Goal: Task Accomplishment & Management: Check status

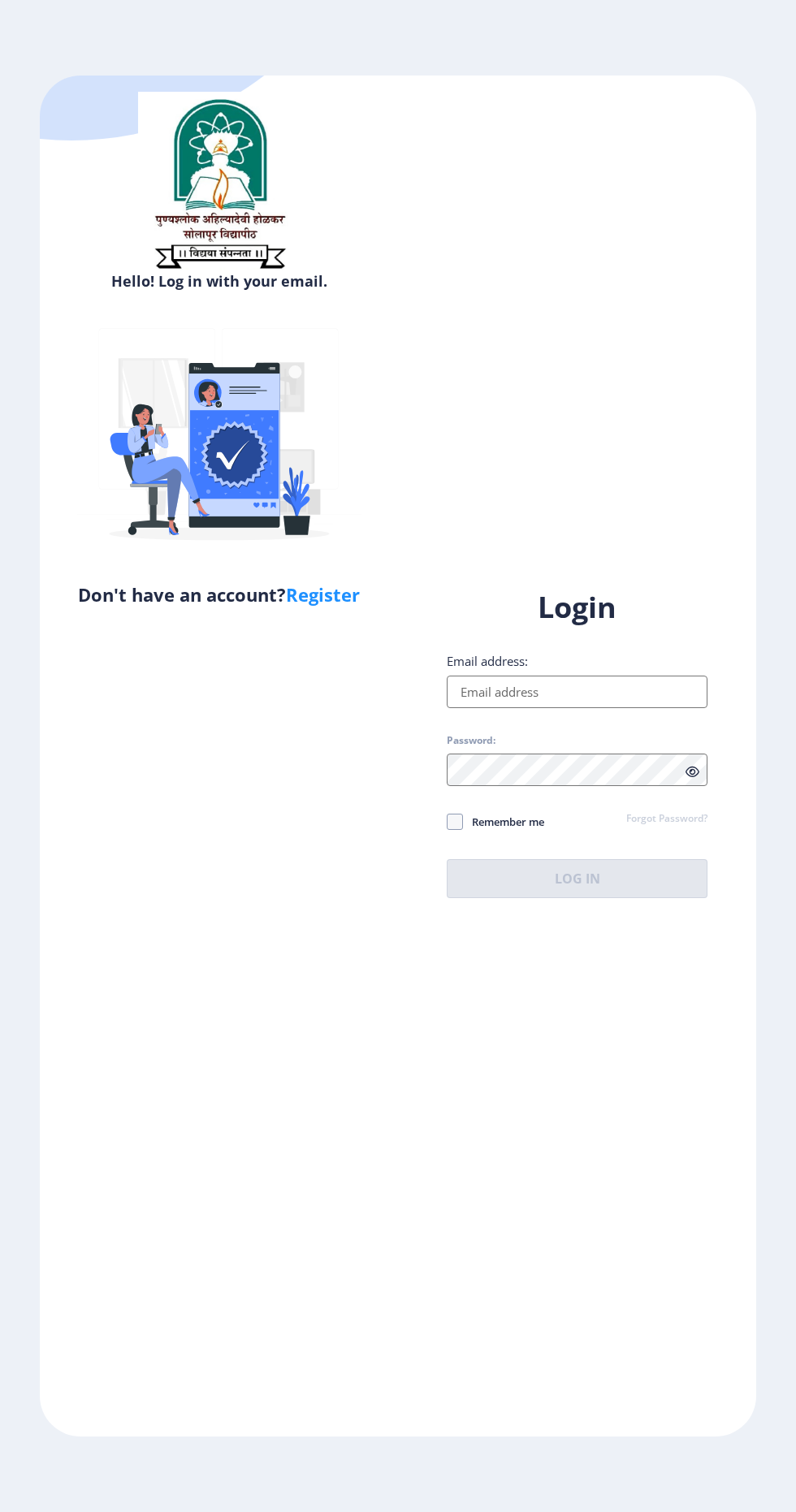
click at [620, 709] on input "Email address:" at bounding box center [577, 692] width 261 height 33
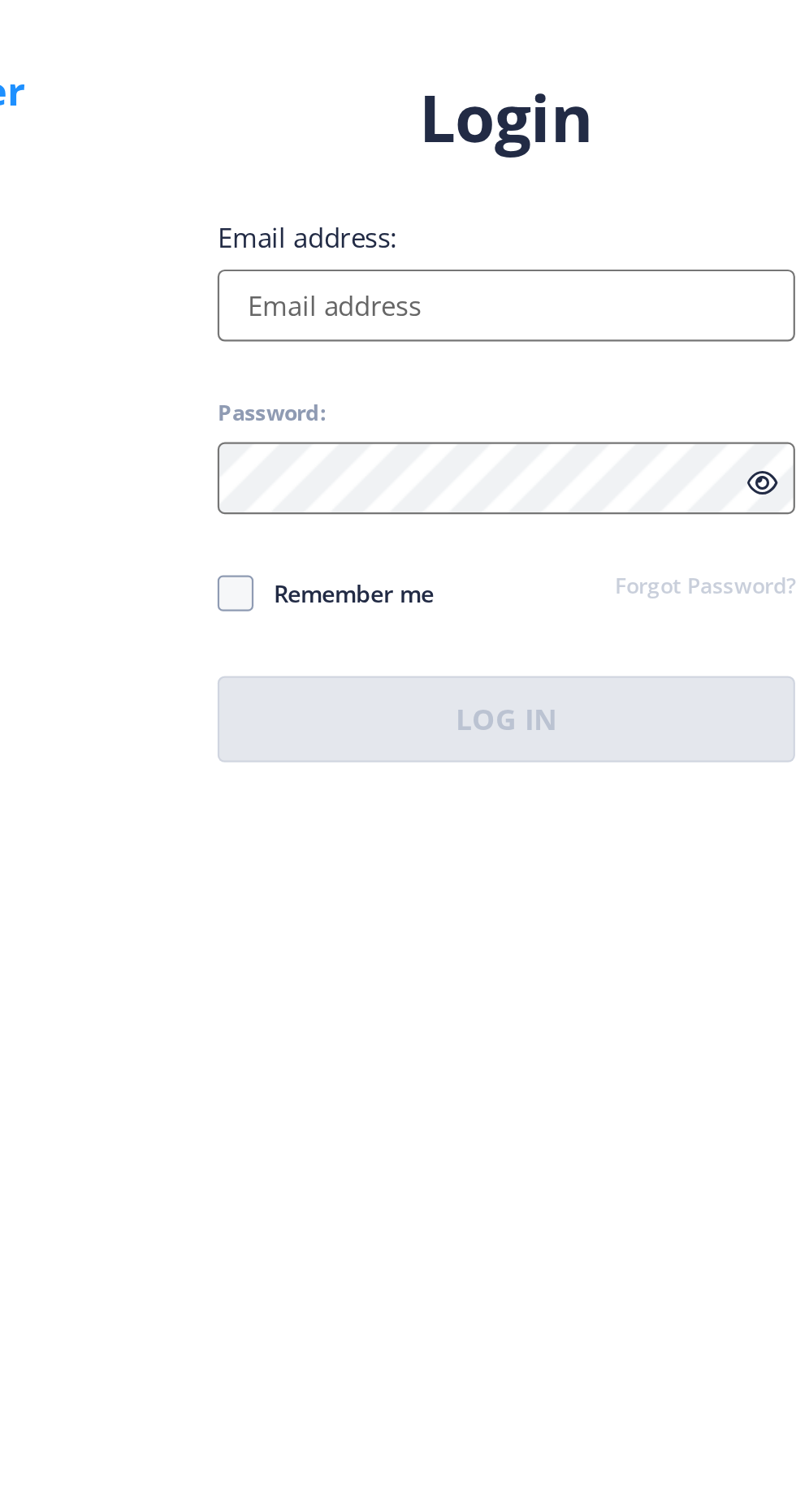
type input "[EMAIL_ADDRESS][DOMAIN_NAME]"
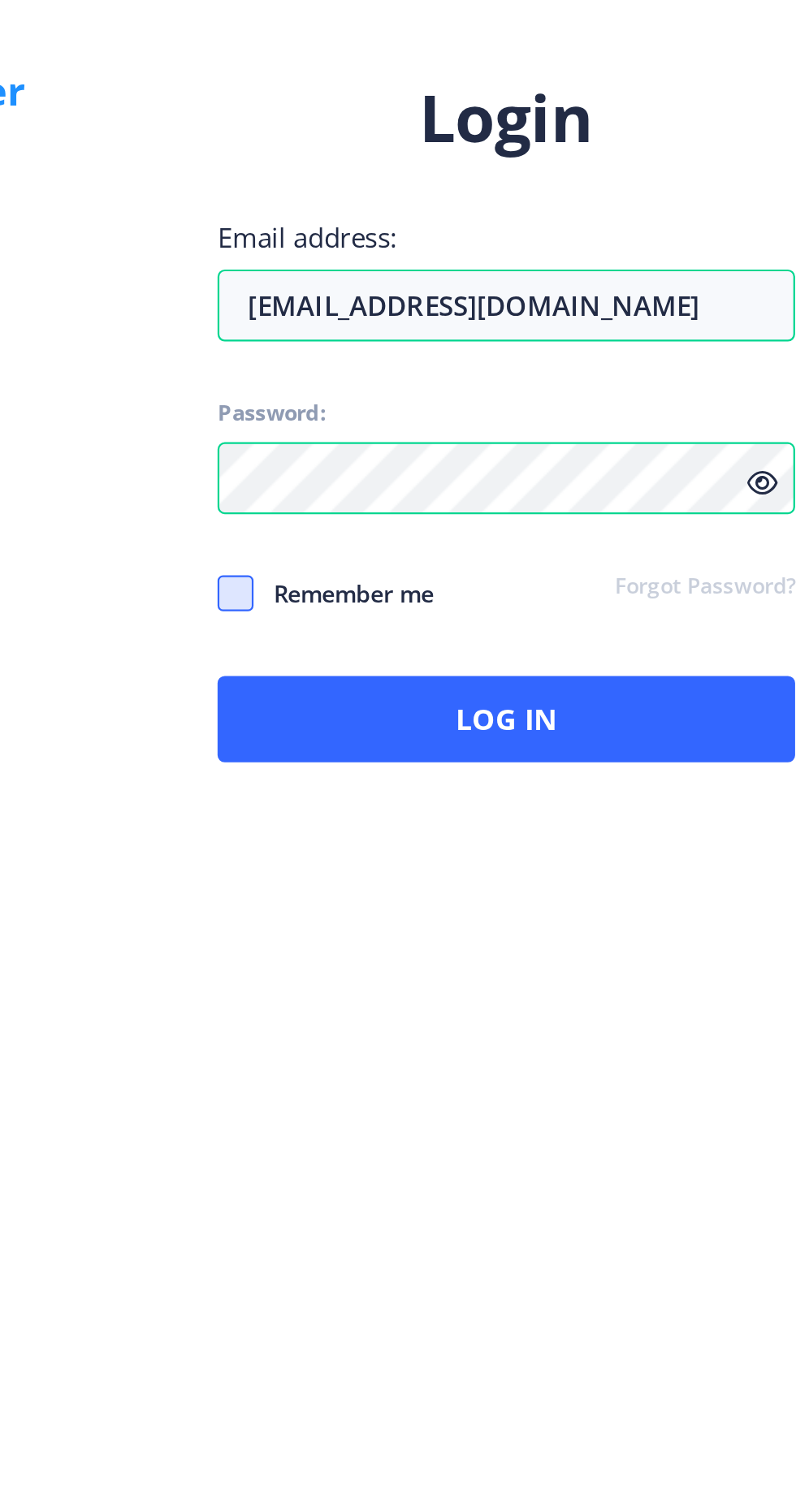
click at [448, 830] on span at bounding box center [455, 822] width 16 height 16
click at [447, 822] on input "Remember me" at bounding box center [447, 821] width 1 height 1
checkbox input "true"
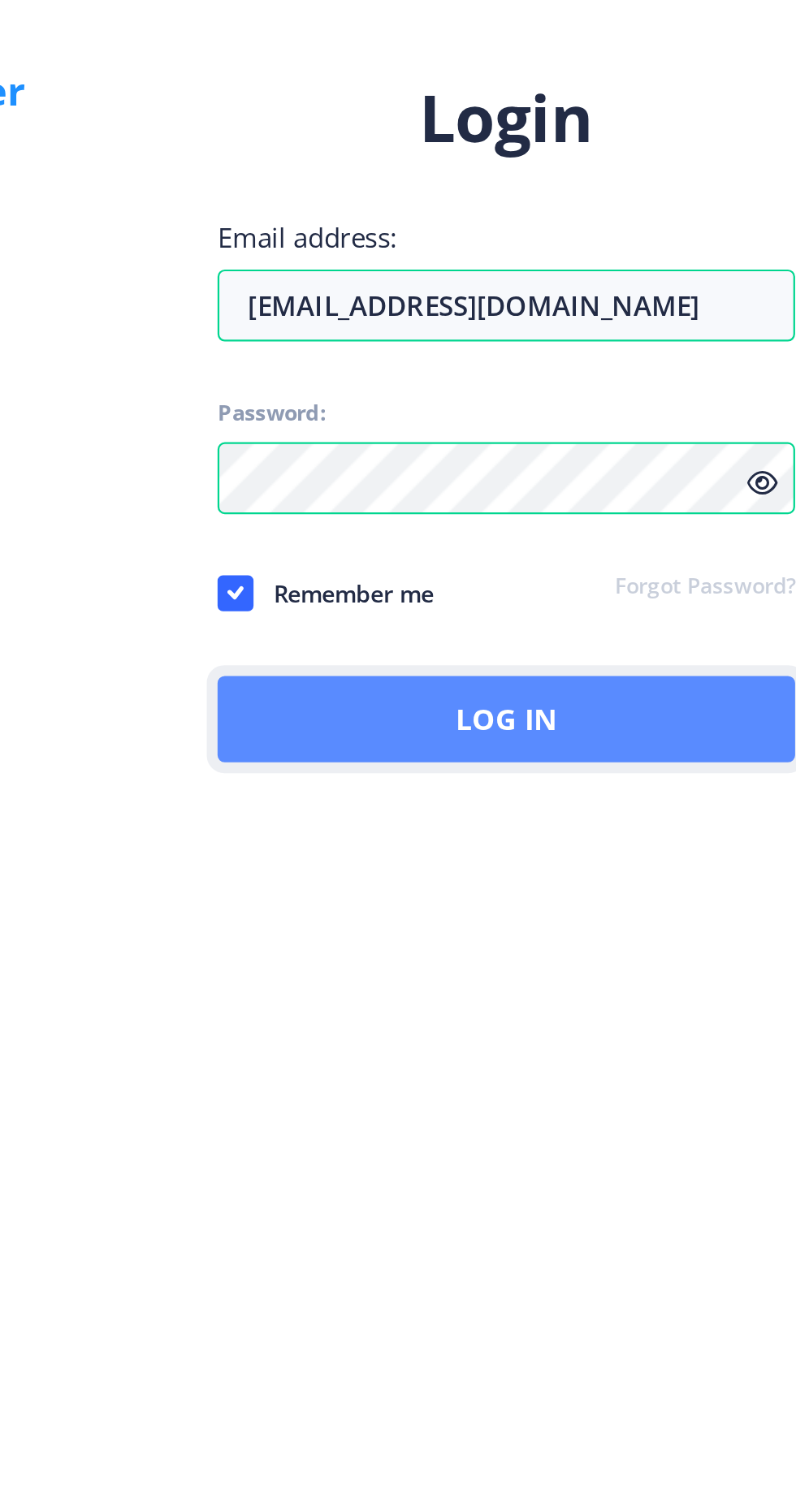
click at [596, 898] on button "Log In" at bounding box center [577, 879] width 261 height 39
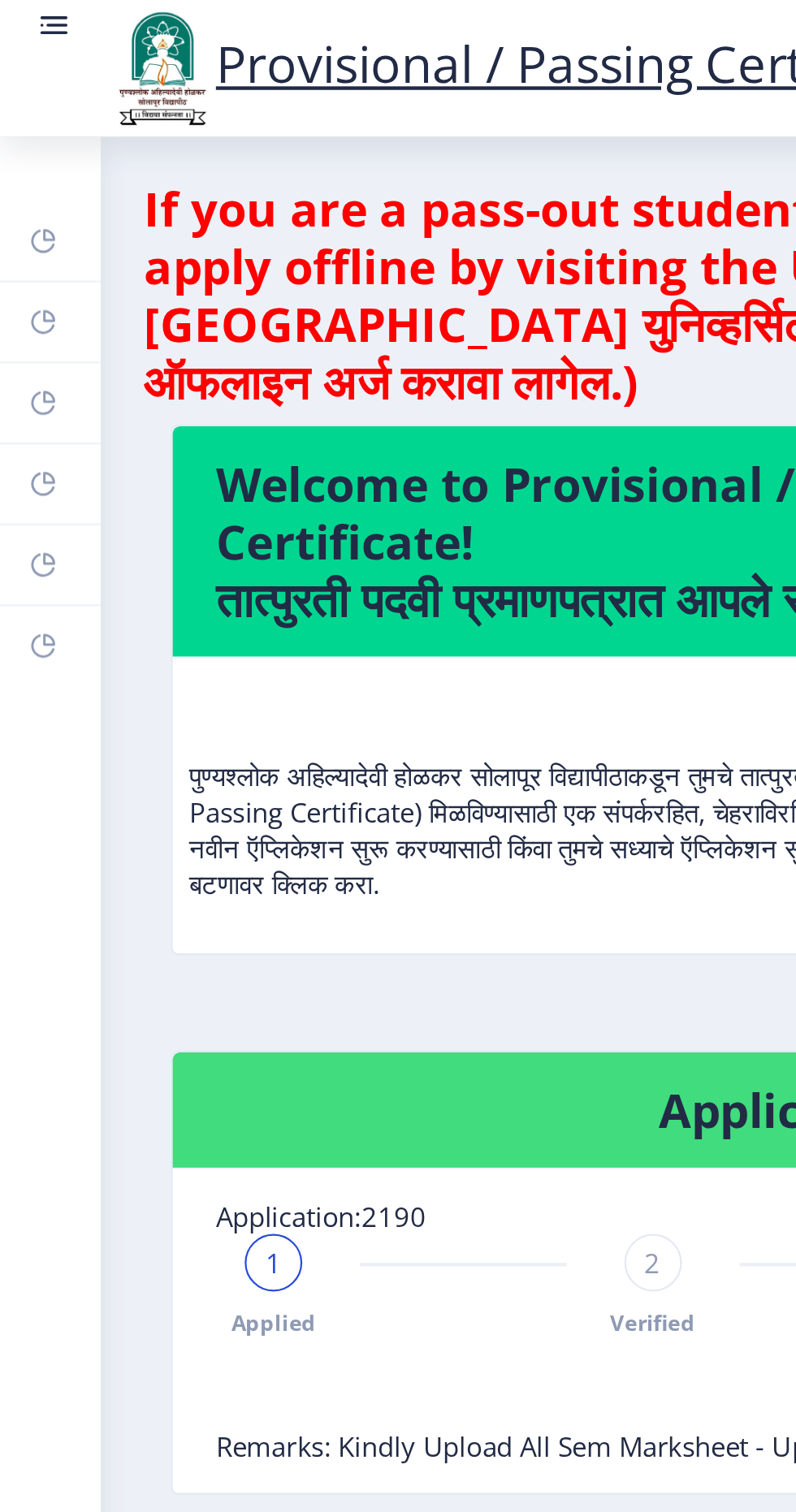
click at [30, 11] on rect at bounding box center [25, 11] width 16 height 16
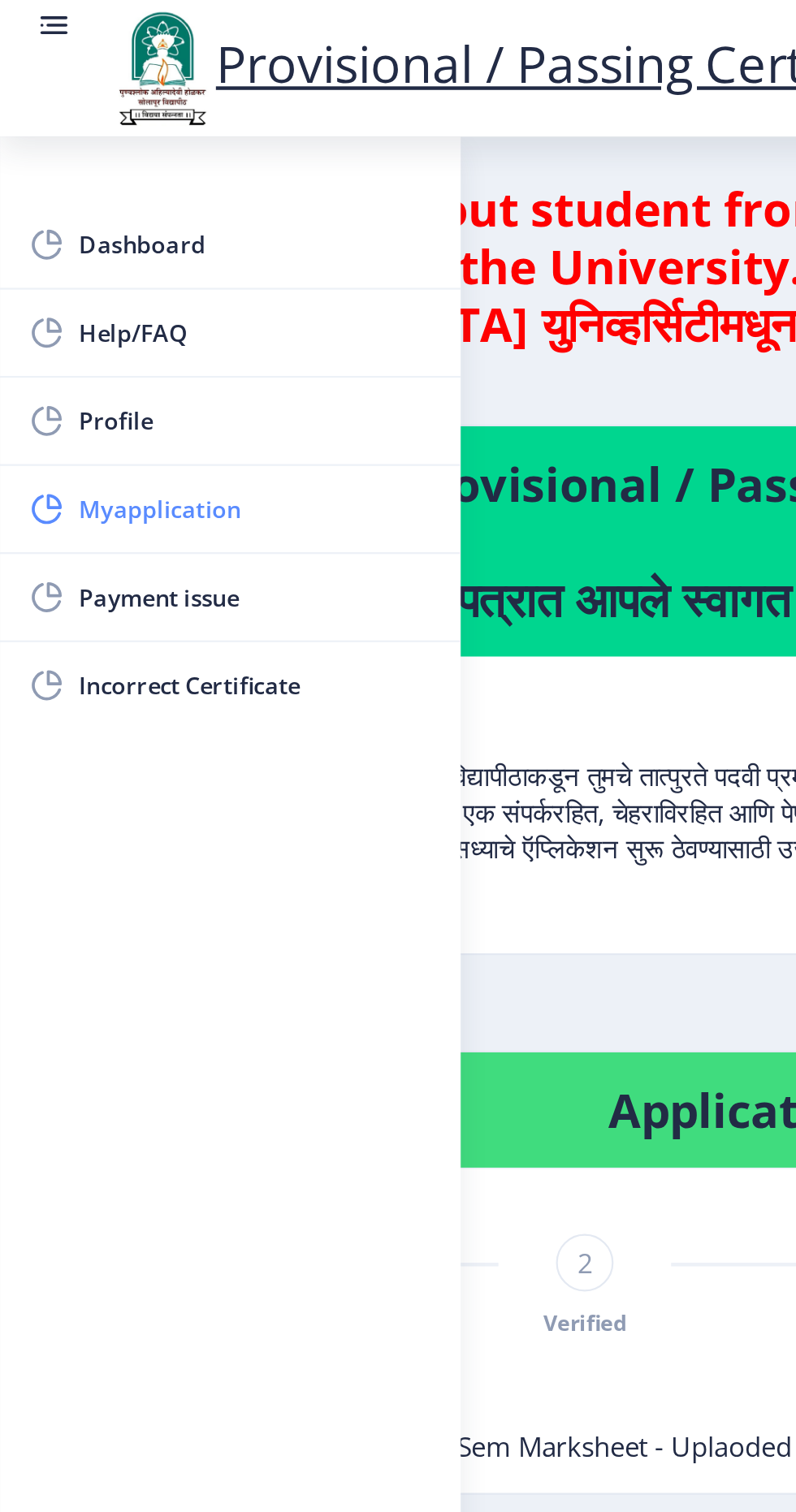
click at [133, 227] on span "Myapplication" at bounding box center [115, 230] width 160 height 20
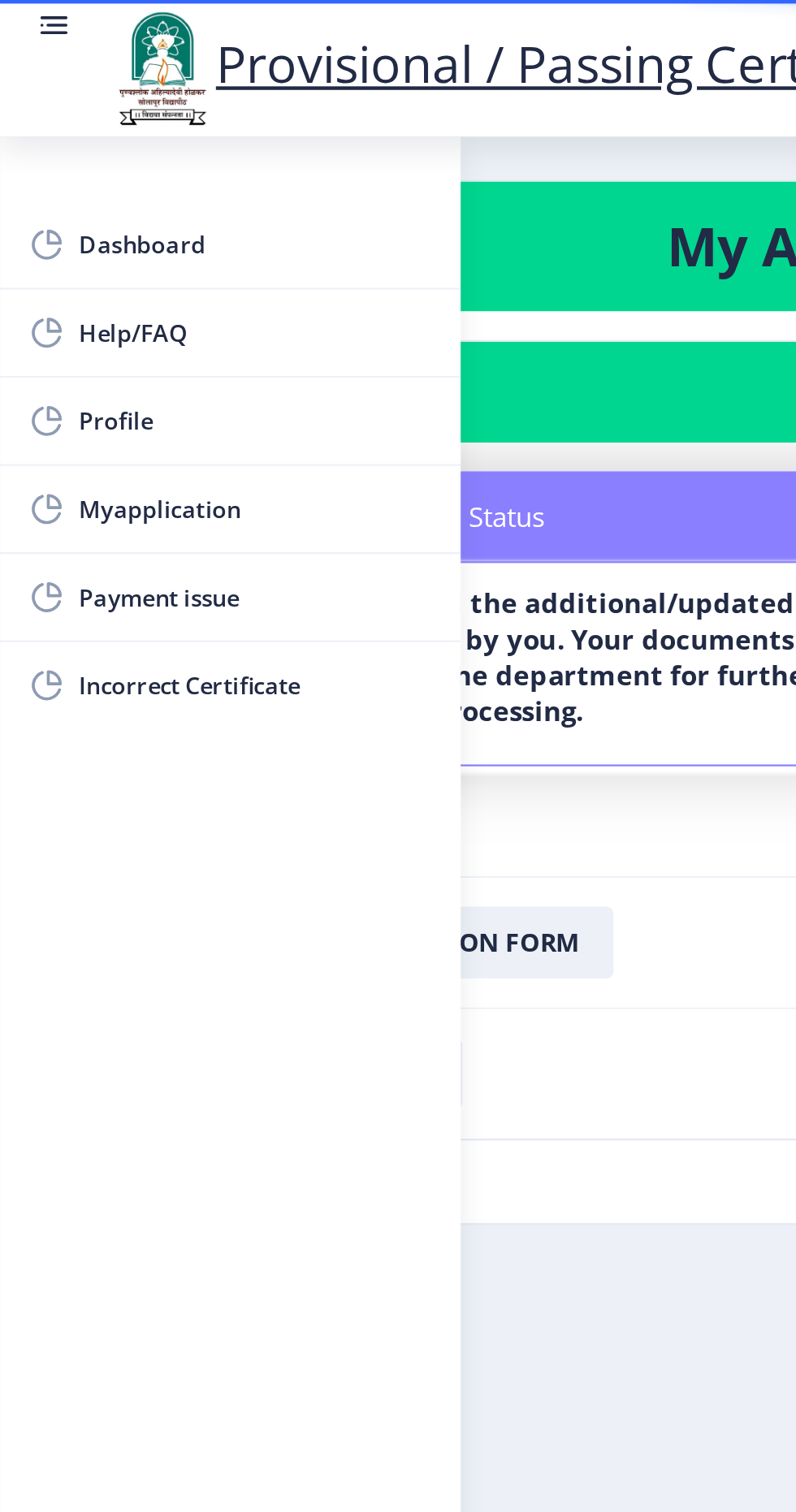
click at [305, 356] on nb-card-body "Status Notes Status We have received the additional/updated documents uploaded …" at bounding box center [398, 297] width 715 height 196
click at [27, 11] on rect at bounding box center [26, 11] width 10 height 2
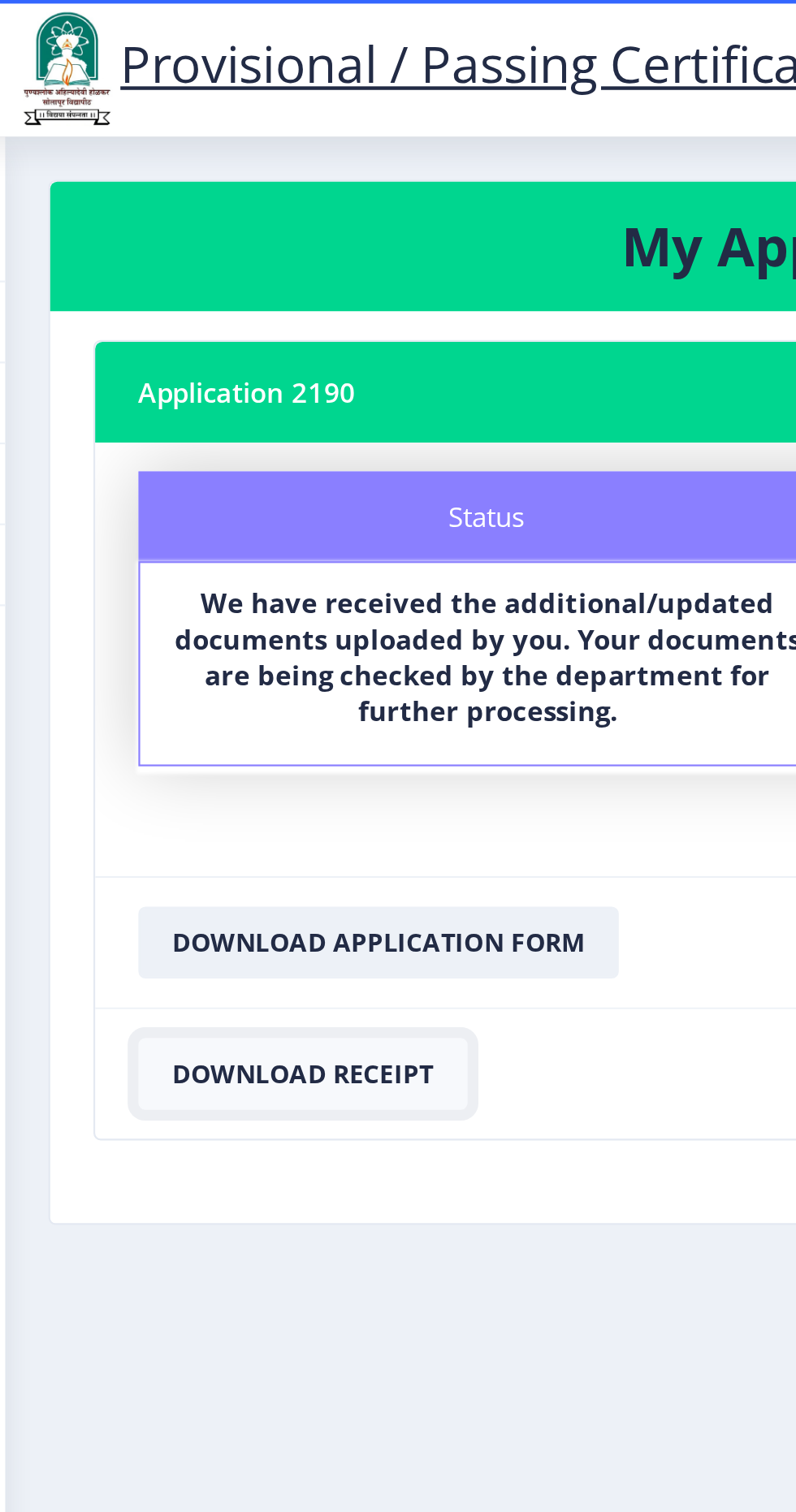
click at [226, 493] on button "Download Receipt" at bounding box center [180, 485] width 149 height 33
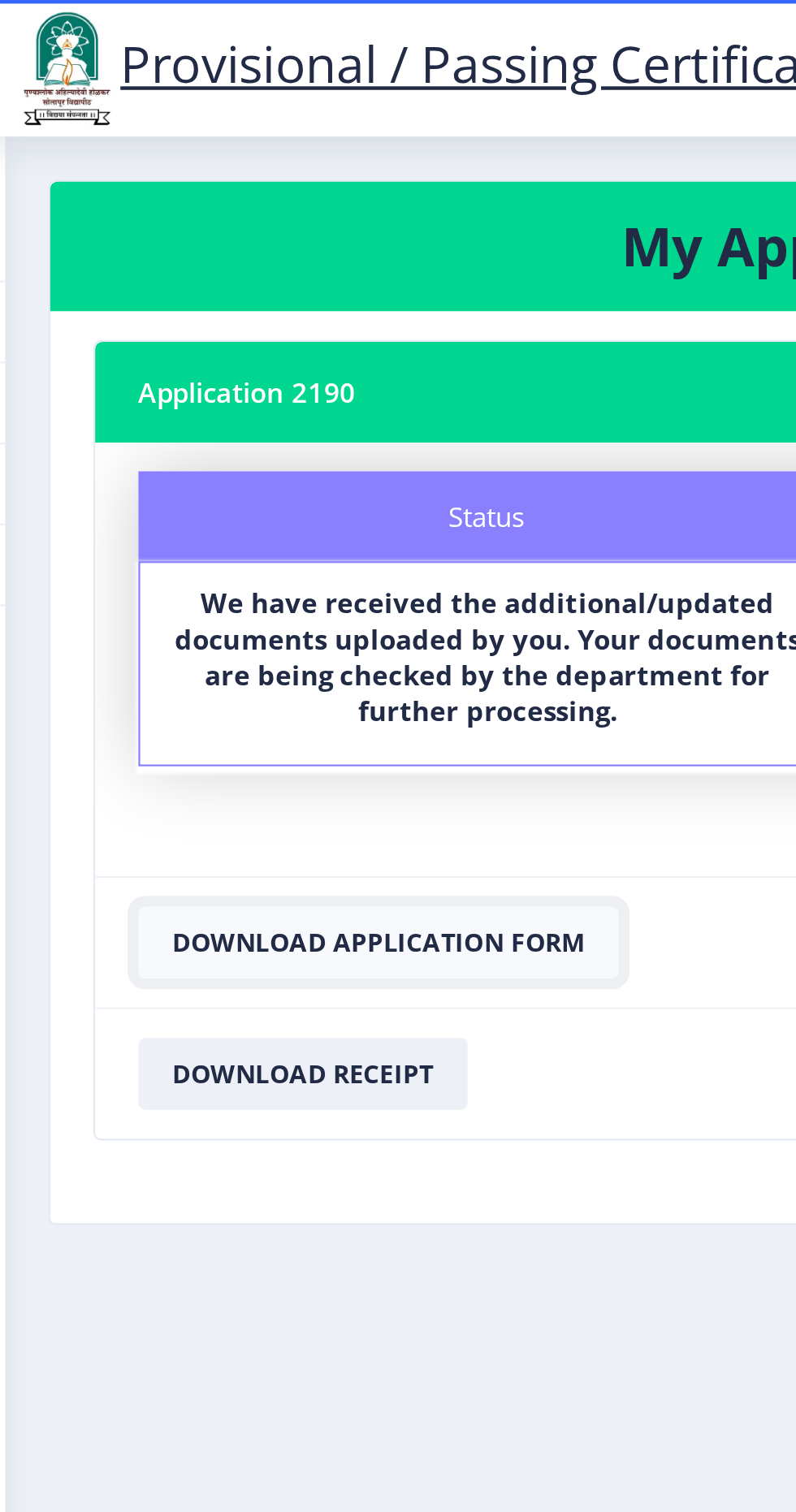
click at [290, 430] on button "Download Application Form" at bounding box center [214, 425] width 217 height 33
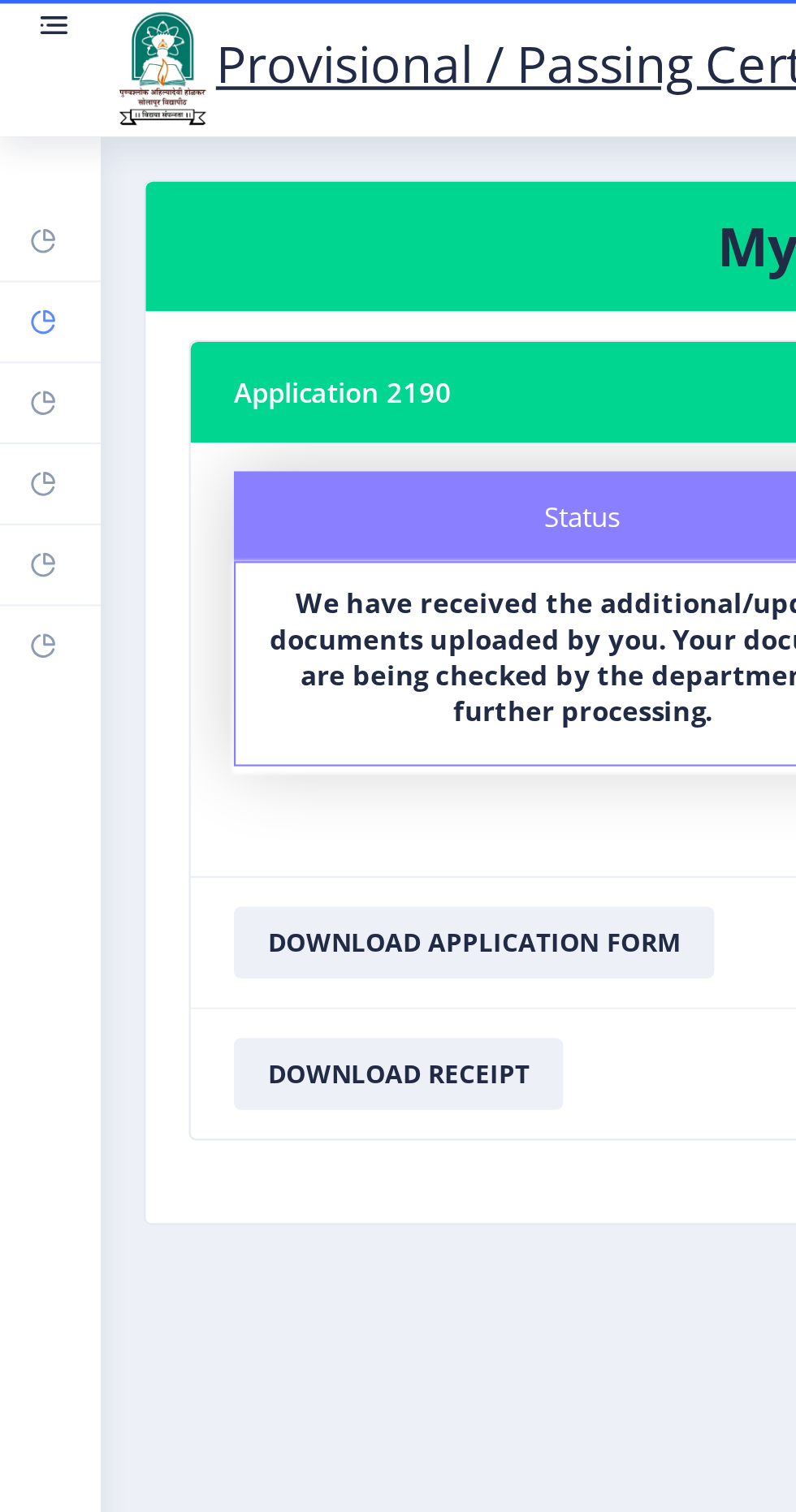
click at [21, 147] on rect at bounding box center [20, 146] width 13 height 13
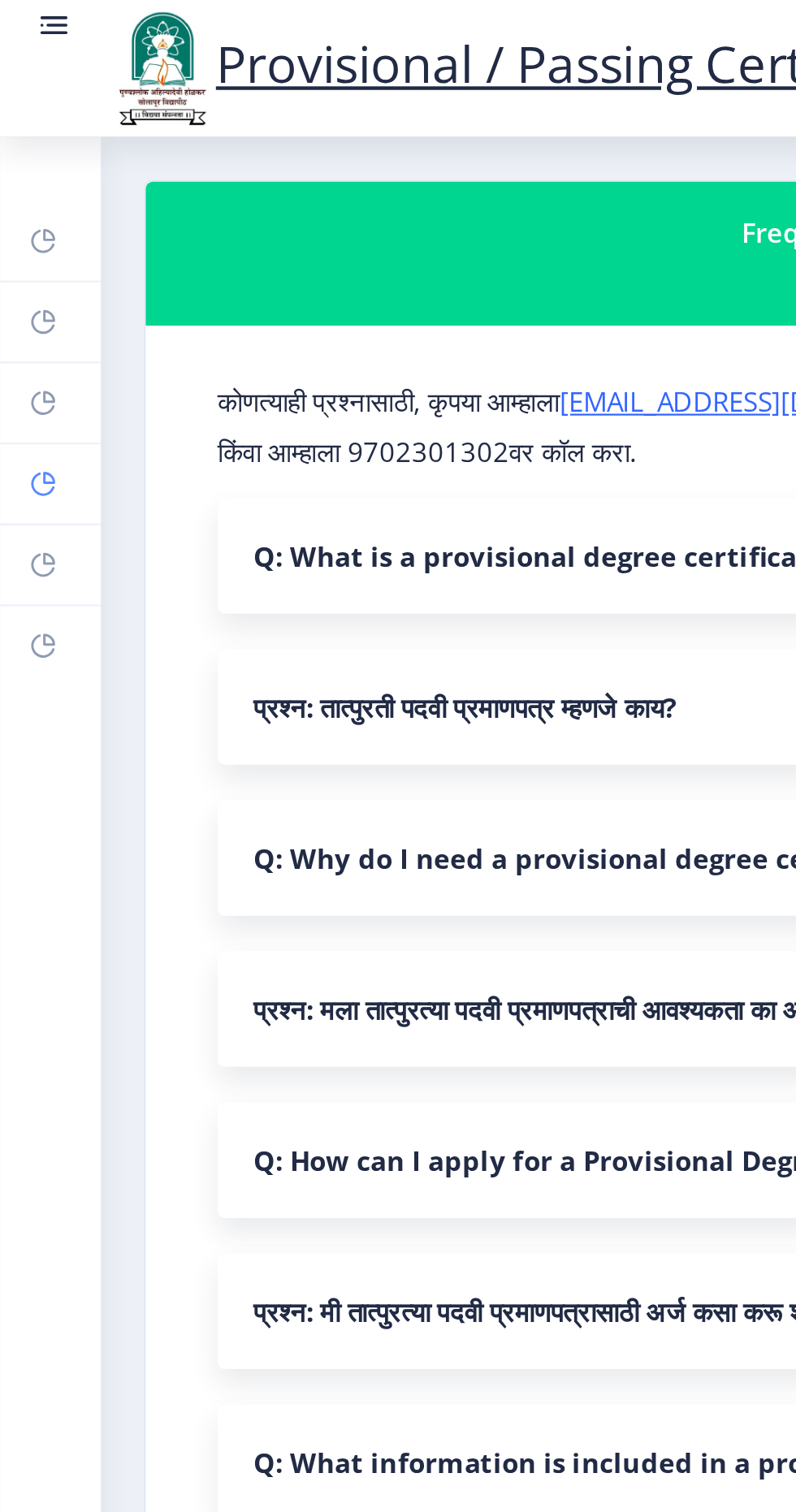
click at [36, 216] on link "Myapplication" at bounding box center [23, 218] width 46 height 36
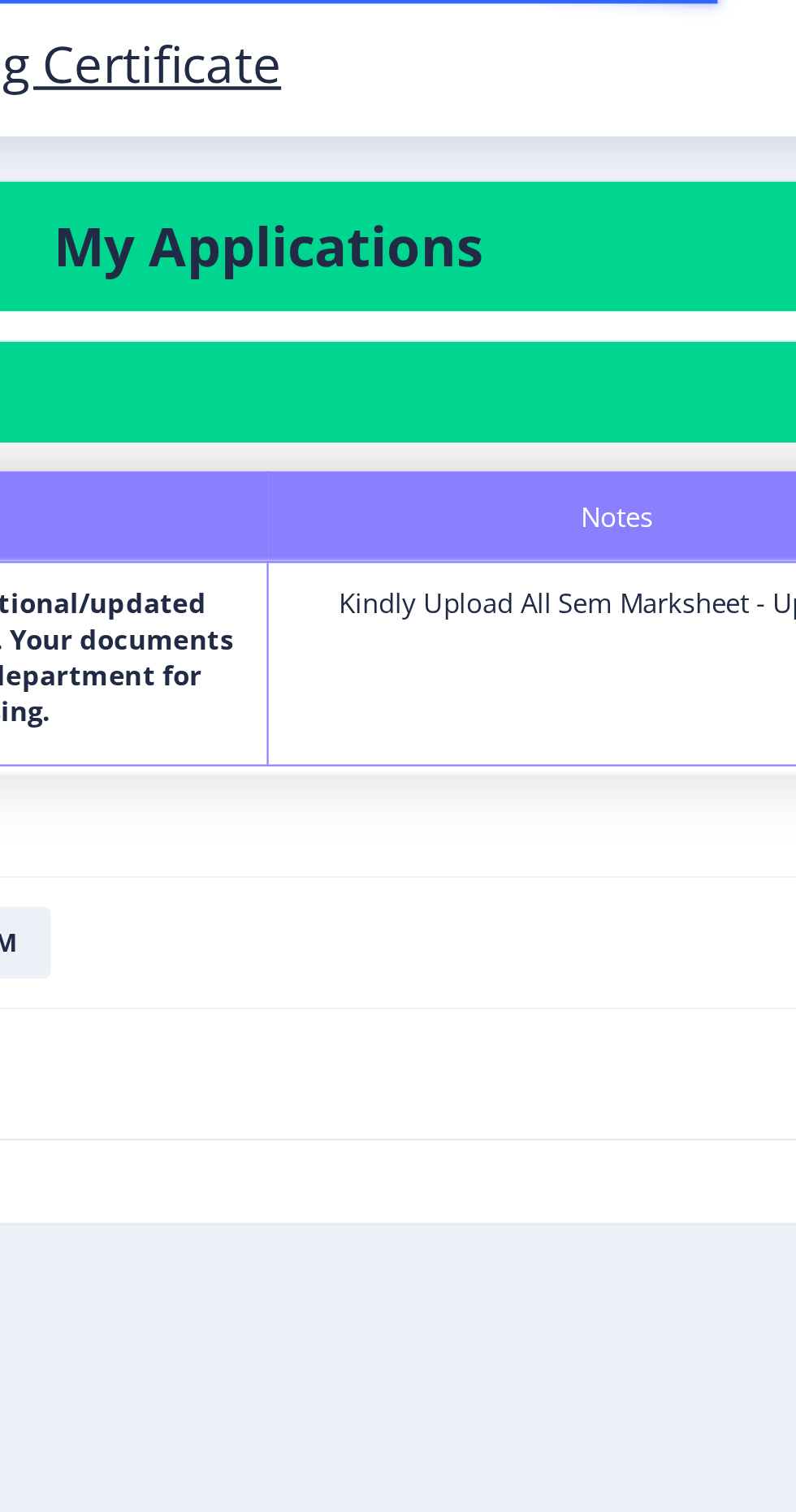
click at [599, 278] on div "Kindly Upload All Sem Marksheet - Uplaoded" at bounding box center [577, 272] width 284 height 16
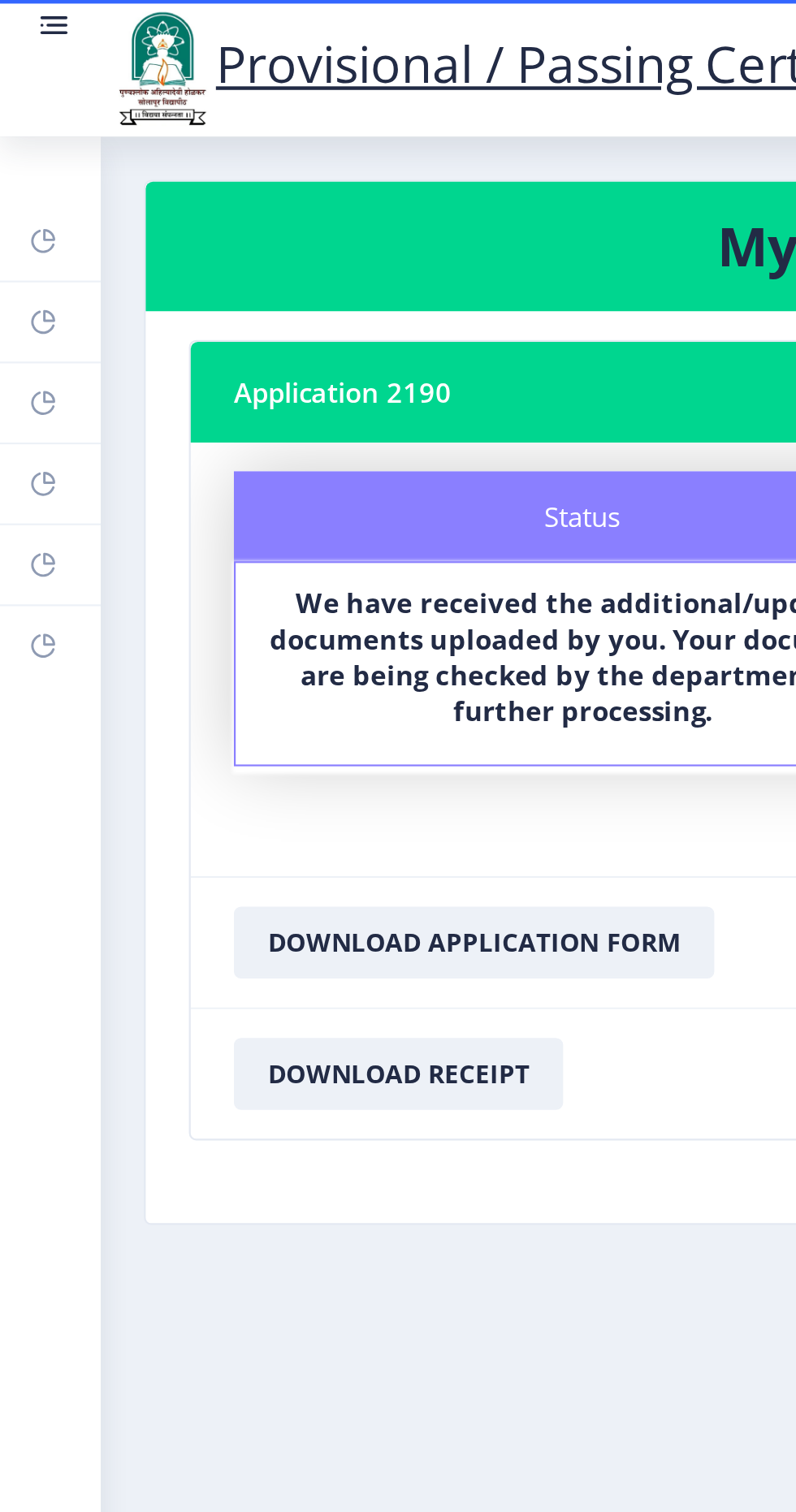
click at [25, 11] on rect at bounding box center [26, 11] width 10 height 2
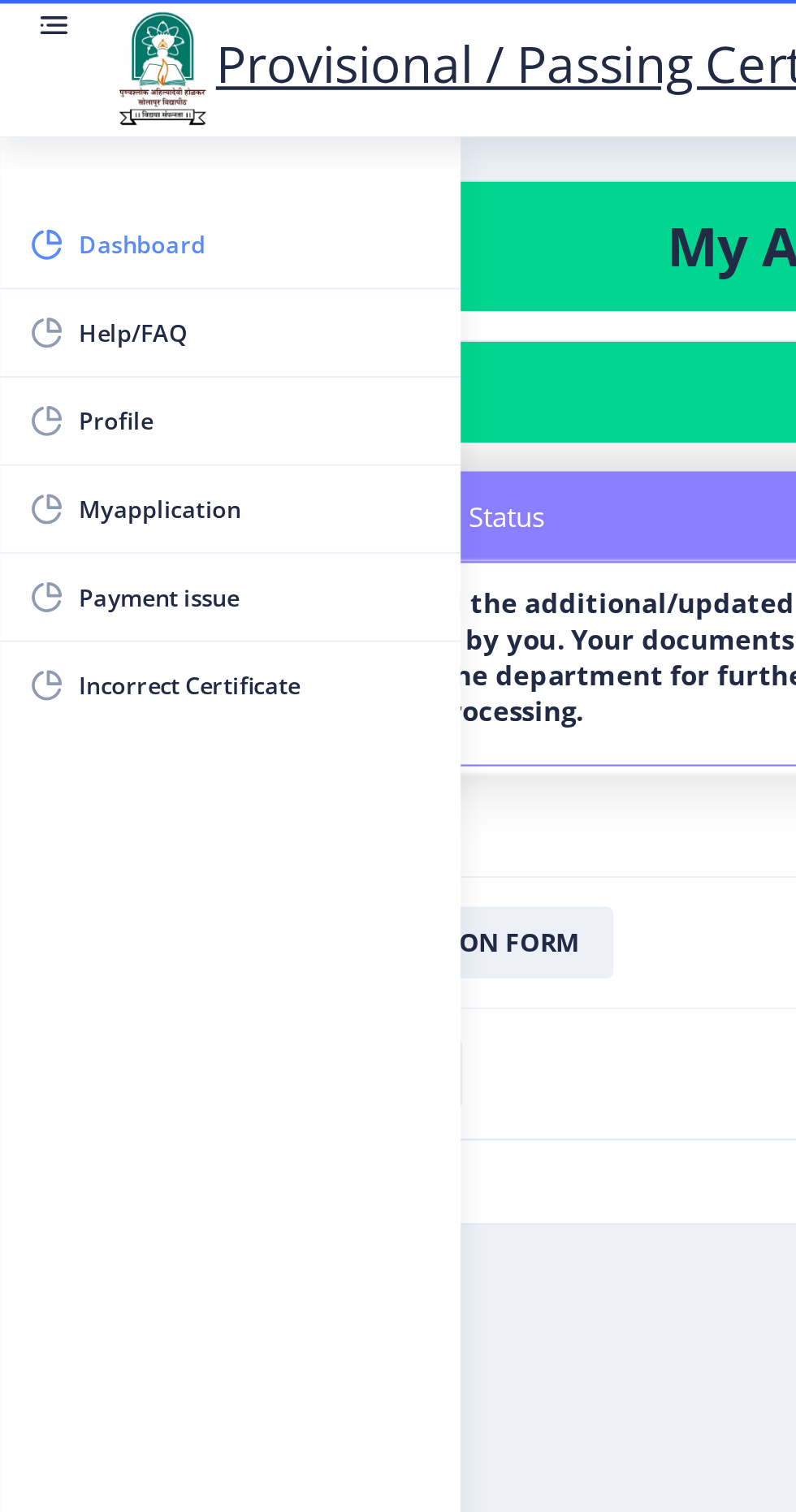
click at [83, 115] on span "Dashboard" at bounding box center [115, 110] width 160 height 20
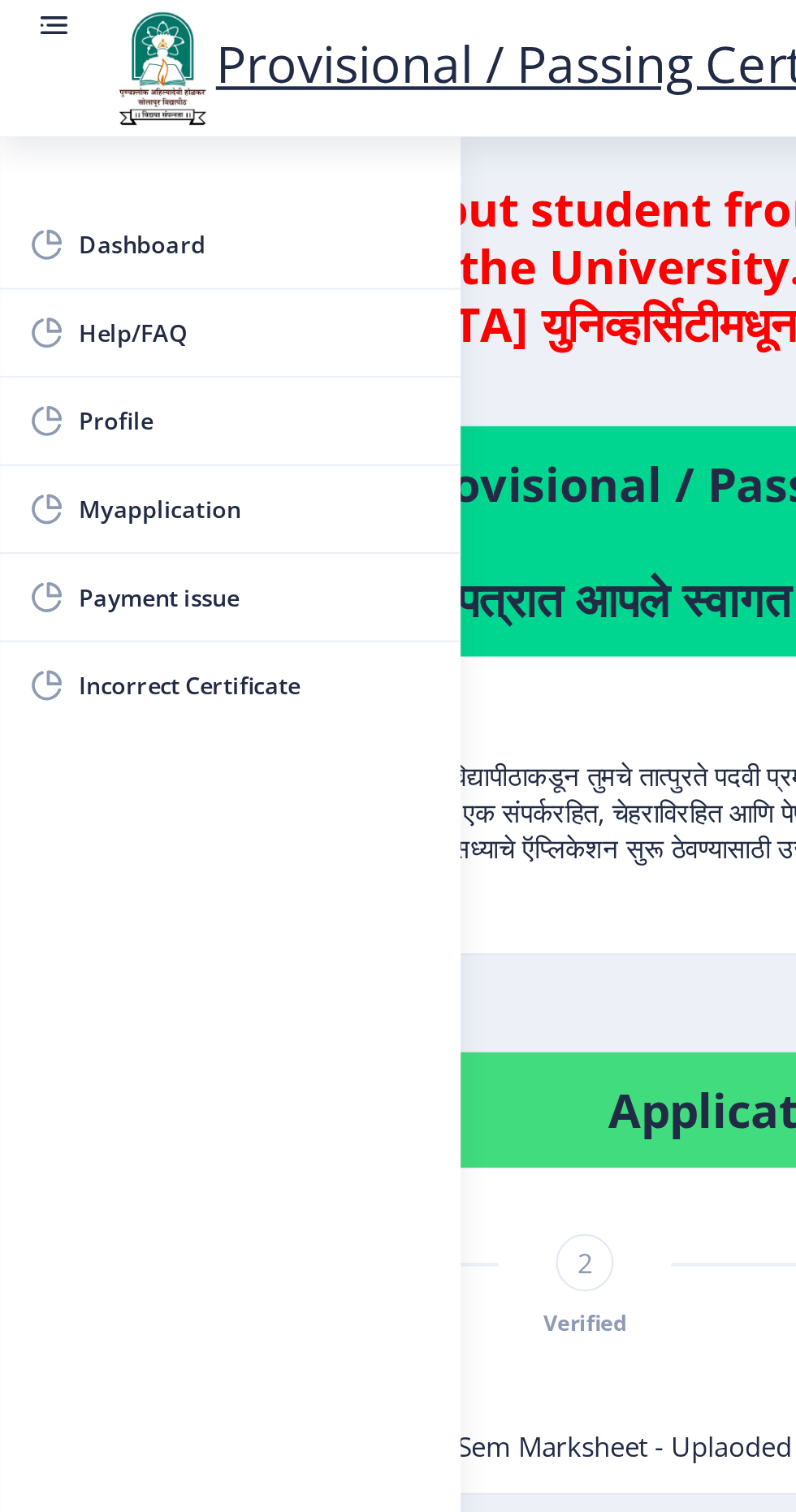
click at [315, 375] on p "पुण्यश्लोक अहिल्यादेवी होळकर सोलापूर विद्यापीठाकडून तुमचे तात्पुरते पदवी प्रमाण…" at bounding box center [272, 358] width 464 height 97
click at [26, 24] on link at bounding box center [25, 31] width 16 height 56
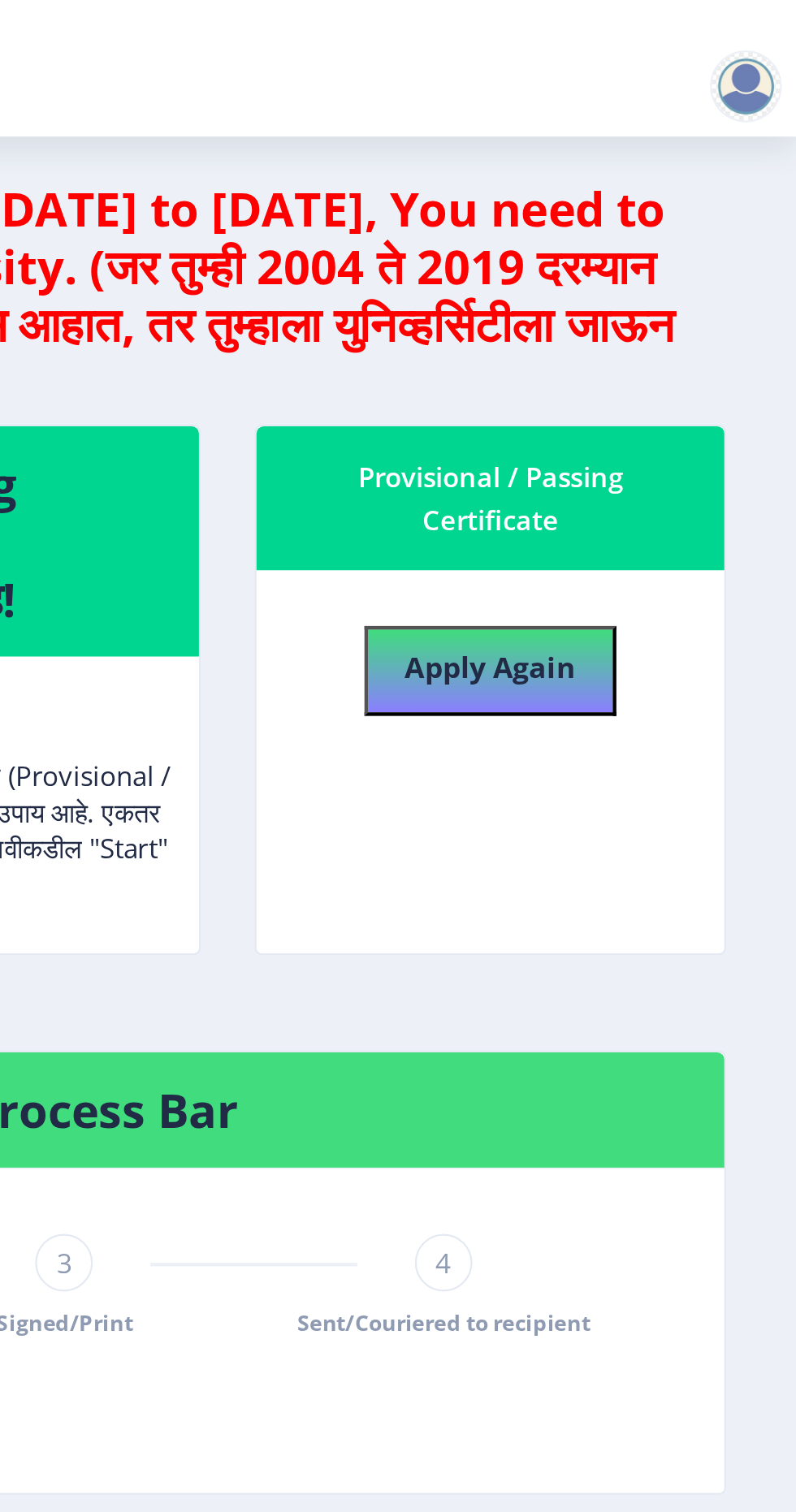
click at [776, 33] on div at bounding box center [773, 39] width 33 height 33
